Goal: Check status: Check status

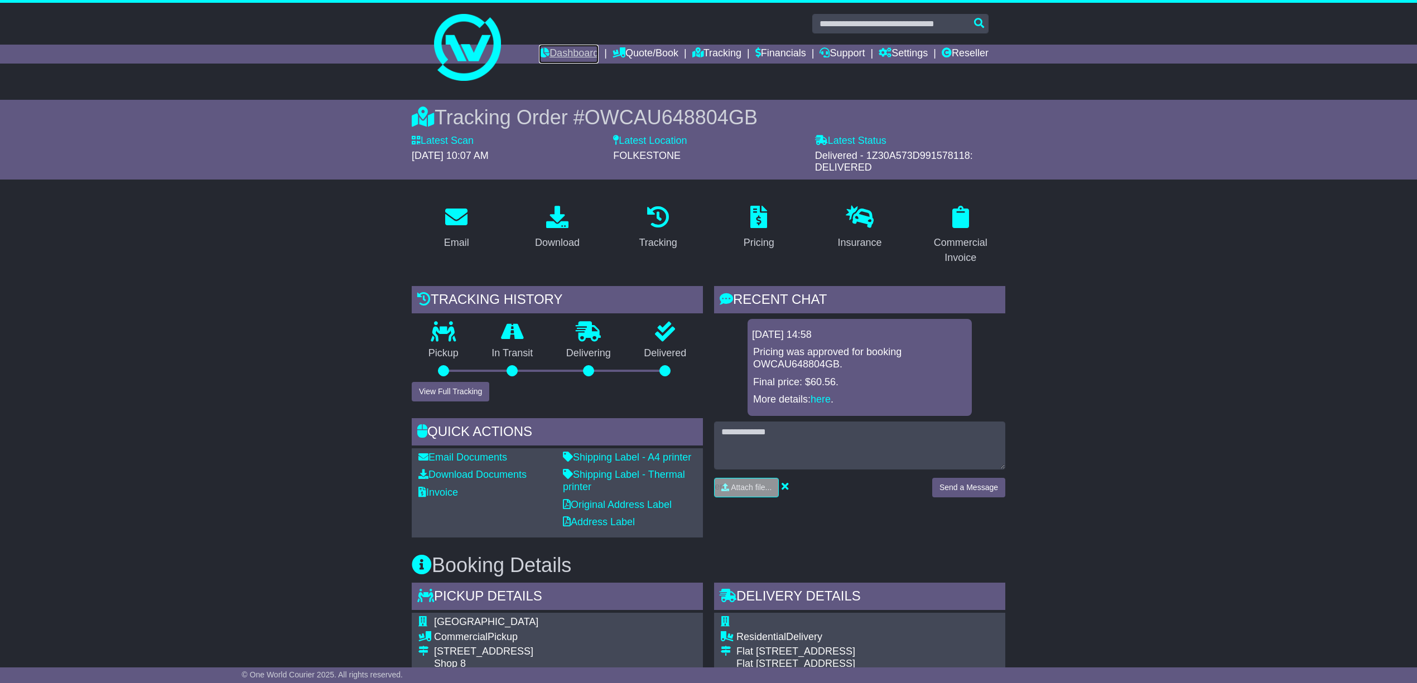
click at [539, 50] on link "Dashboard" at bounding box center [569, 54] width 60 height 19
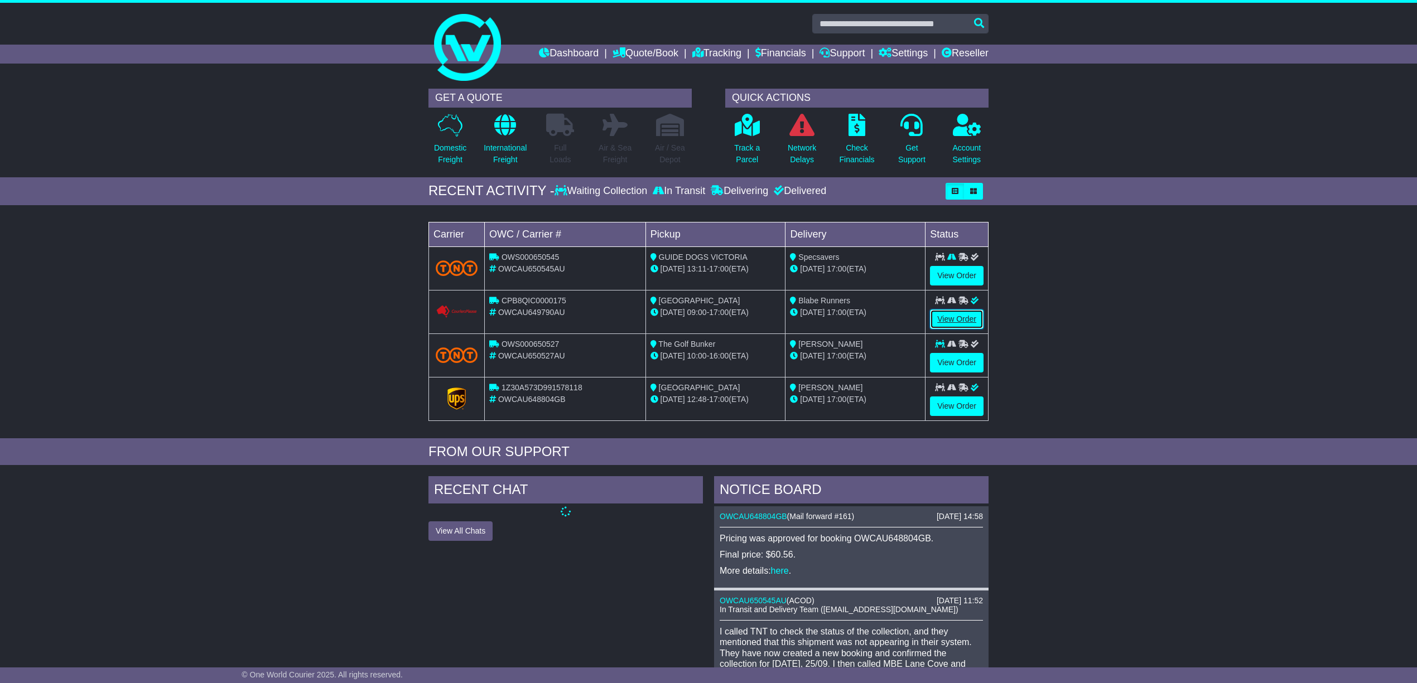
click at [957, 317] on link "View Order" at bounding box center [957, 320] width 54 height 20
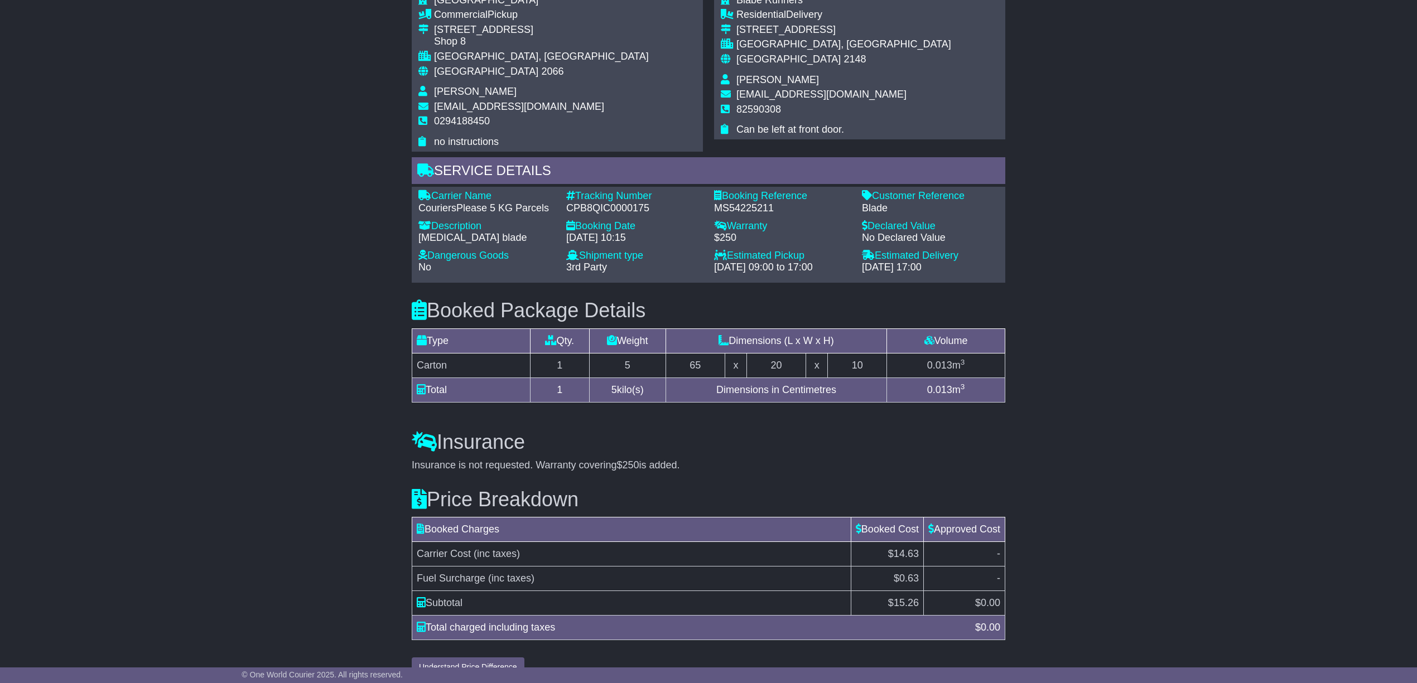
scroll to position [645, 0]
